Goal: Task Accomplishment & Management: Use online tool/utility

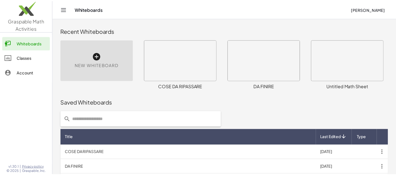
scroll to position [80, 0]
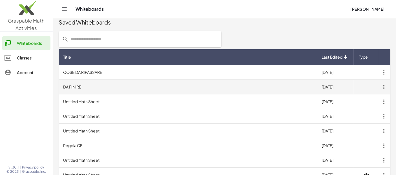
click at [166, 85] on td "DA FINIRE" at bounding box center [188, 87] width 259 height 15
click at [92, 91] on td "DA FINIRE" at bounding box center [188, 87] width 259 height 15
click at [72, 87] on td "DA FINIRE" at bounding box center [188, 87] width 259 height 15
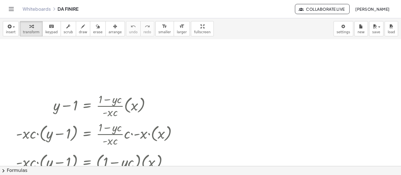
scroll to position [145, 0]
